Goal: Task Accomplishment & Management: Use online tool/utility

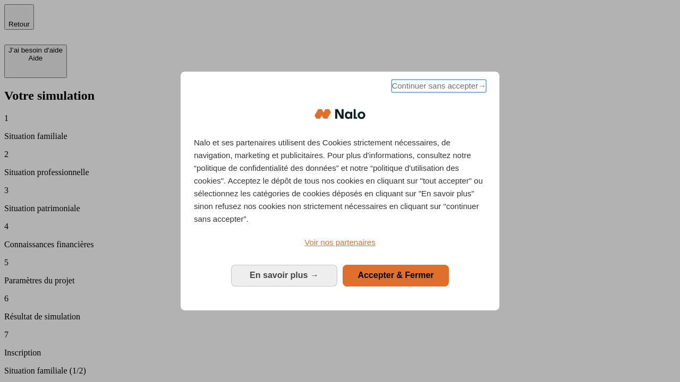
click at [438, 88] on span "Continuer sans accepter →" at bounding box center [438, 86] width 95 height 13
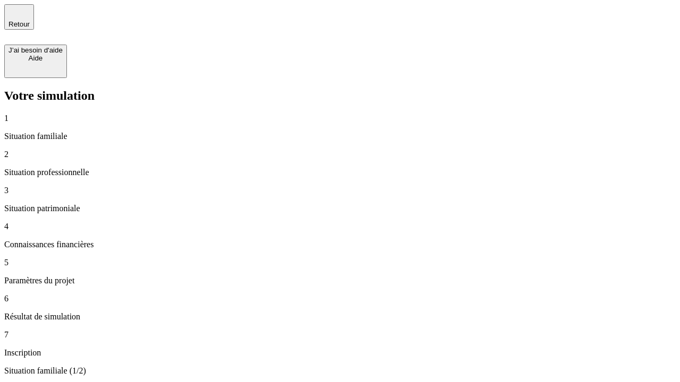
type input "30 000"
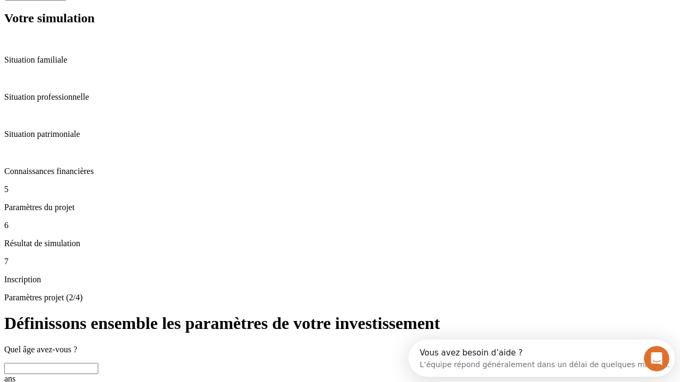
scroll to position [37, 0]
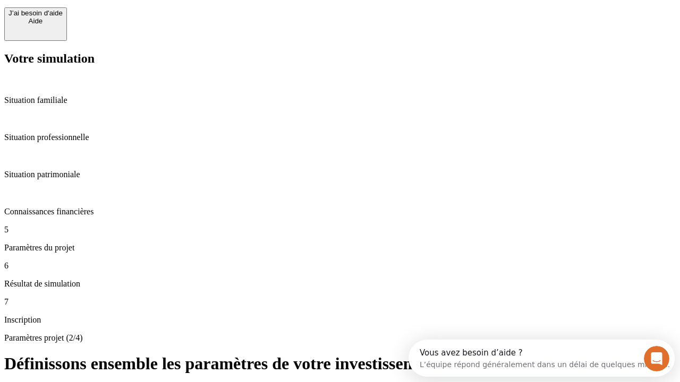
type input "25"
type input "5"
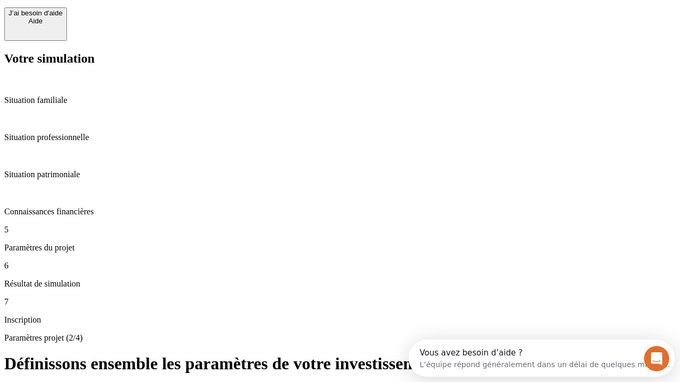
type input "1 000"
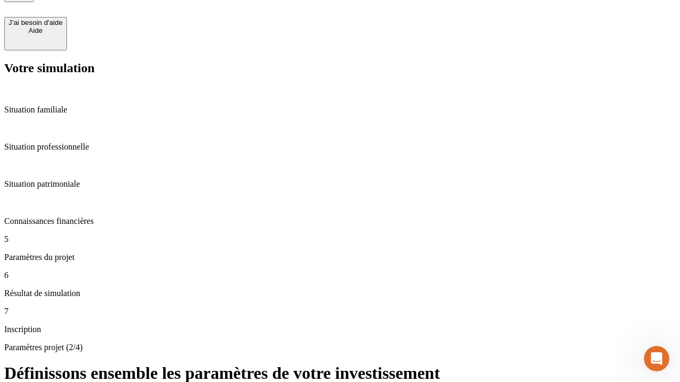
type input "640"
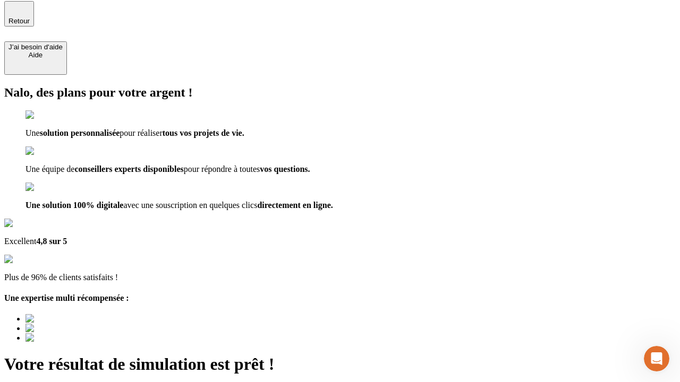
type input "[EMAIL_ADDRESS][PERSON_NAME][DOMAIN_NAME]"
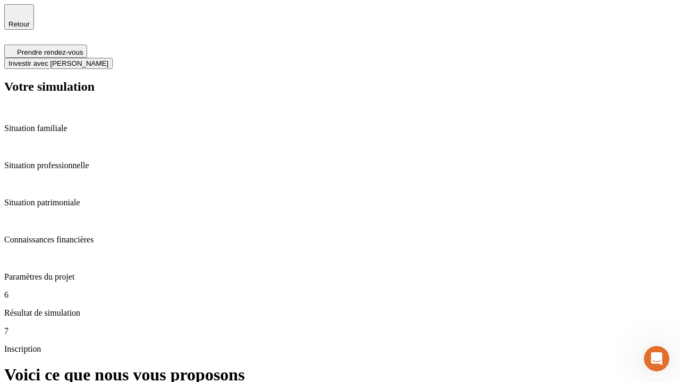
click at [108, 59] on span "Investir avec [PERSON_NAME]" at bounding box center [58, 63] width 100 height 8
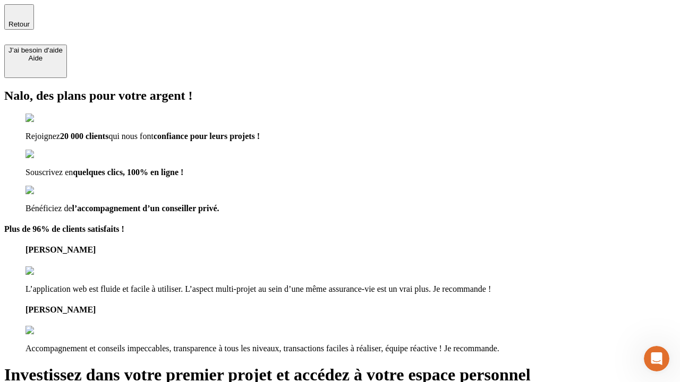
type input "[PERSON_NAME][EMAIL_ADDRESS][DOMAIN_NAME]"
